Goal: Task Accomplishment & Management: Manage account settings

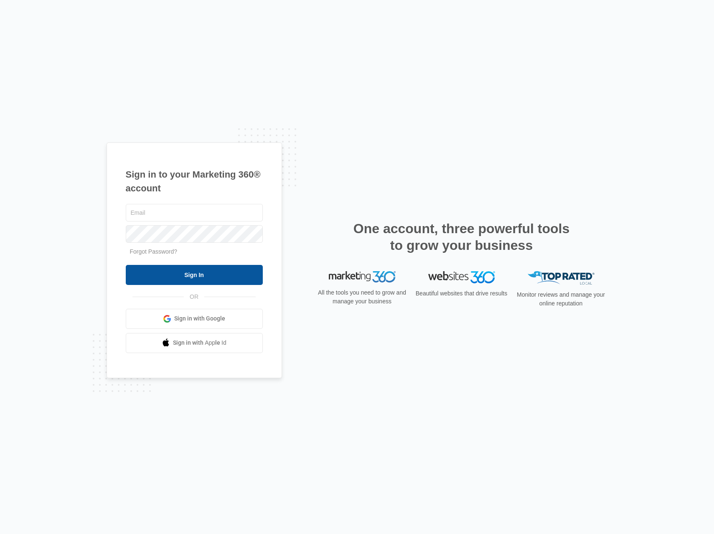
type input "[PERSON_NAME][EMAIL_ADDRESS][DOMAIN_NAME]"
click at [231, 280] on input "Sign In" at bounding box center [194, 275] width 137 height 20
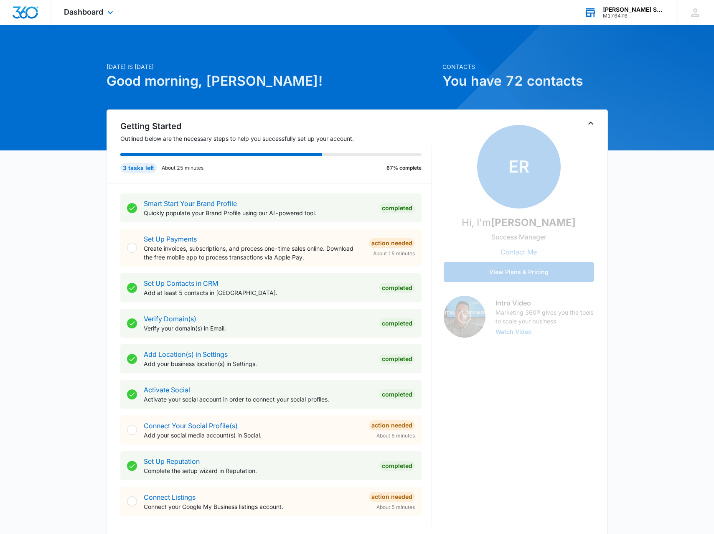
click at [615, 15] on div "M176476" at bounding box center [633, 16] width 61 height 6
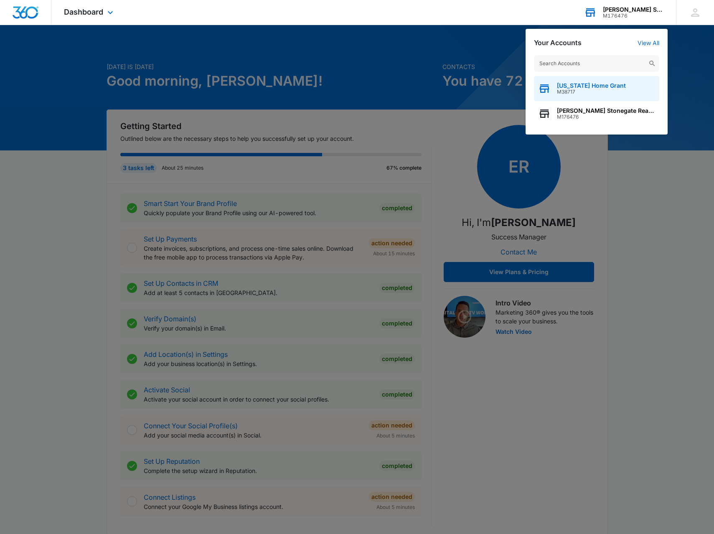
click at [583, 92] on span "M38717" at bounding box center [591, 92] width 69 height 6
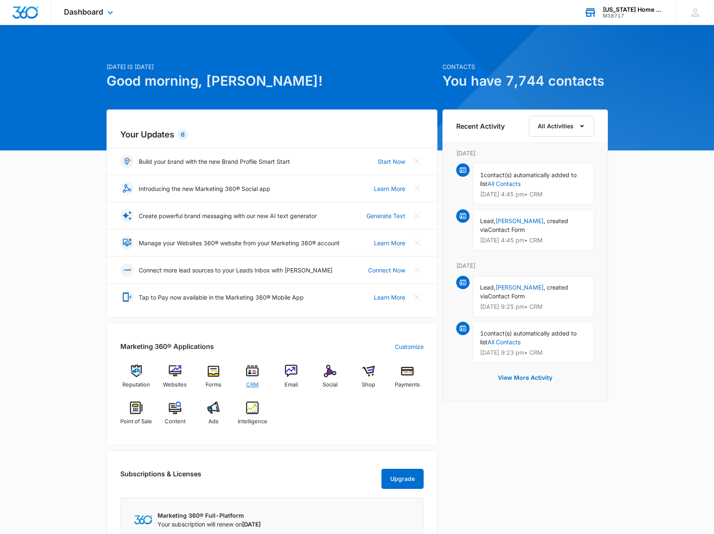
click at [245, 372] on div "CRM" at bounding box center [252, 380] width 32 height 30
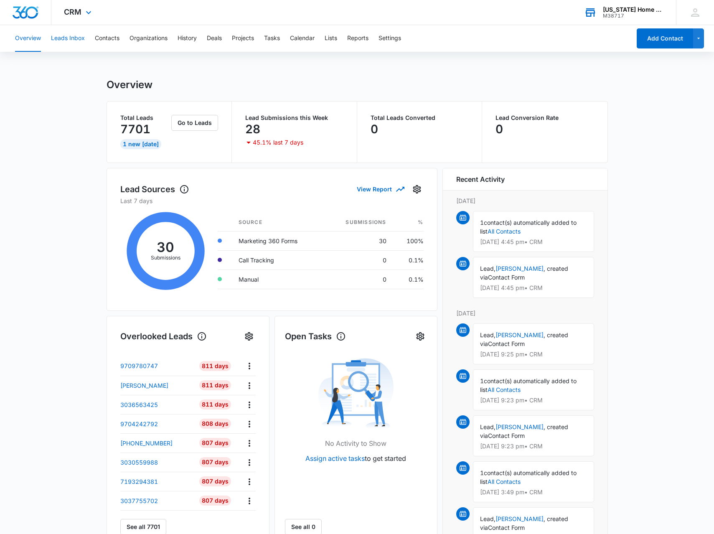
click at [75, 43] on button "Leads Inbox" at bounding box center [68, 38] width 34 height 27
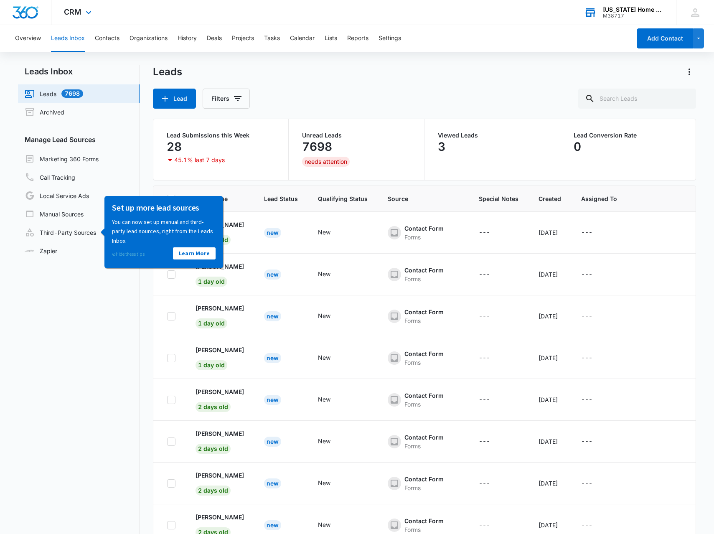
click at [135, 256] on link "⊘ Hide these tips" at bounding box center [128, 254] width 33 height 6
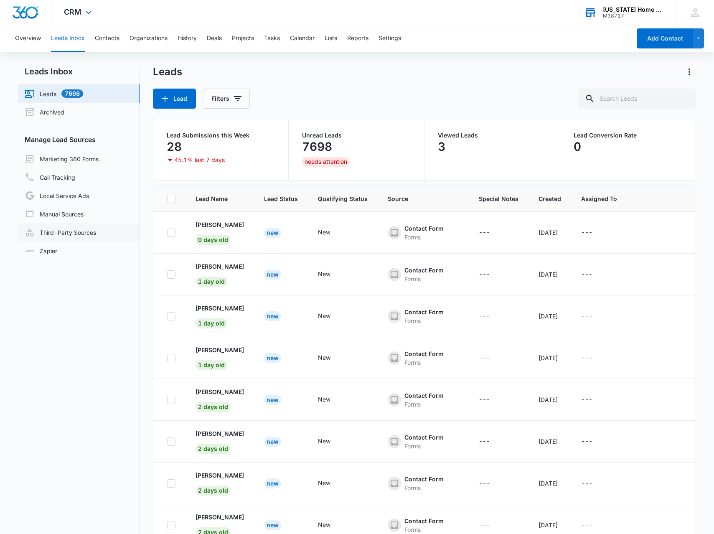
click at [96, 237] on link "Third-Party Sources" at bounding box center [60, 232] width 71 height 10
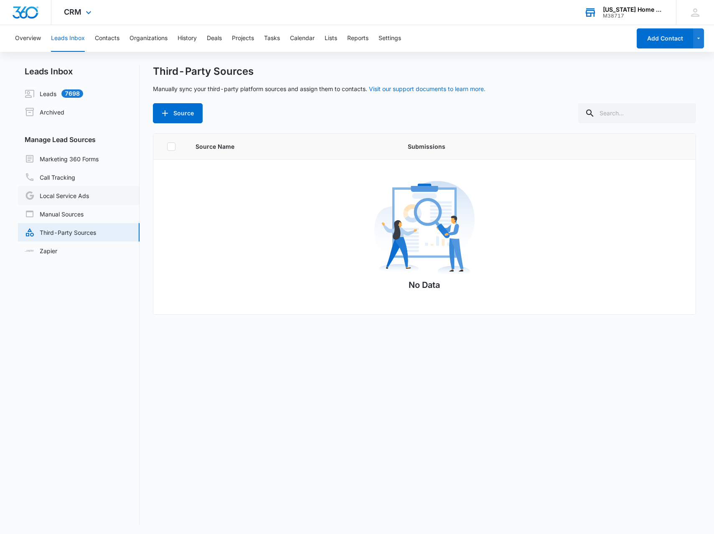
click at [86, 201] on link "Local Service Ads" at bounding box center [57, 196] width 64 height 10
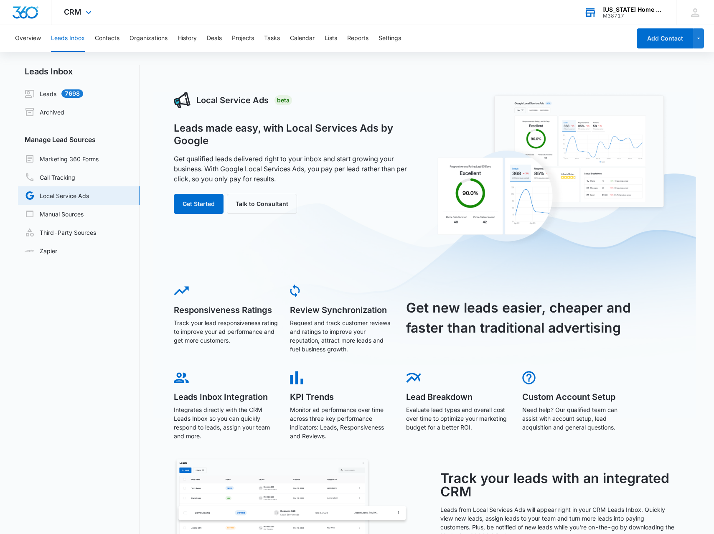
click at [84, 191] on link "Local Service Ads" at bounding box center [57, 196] width 64 height 10
click at [85, 161] on link "Marketing 360 Forms" at bounding box center [62, 159] width 74 height 10
